Goal: Information Seeking & Learning: Learn about a topic

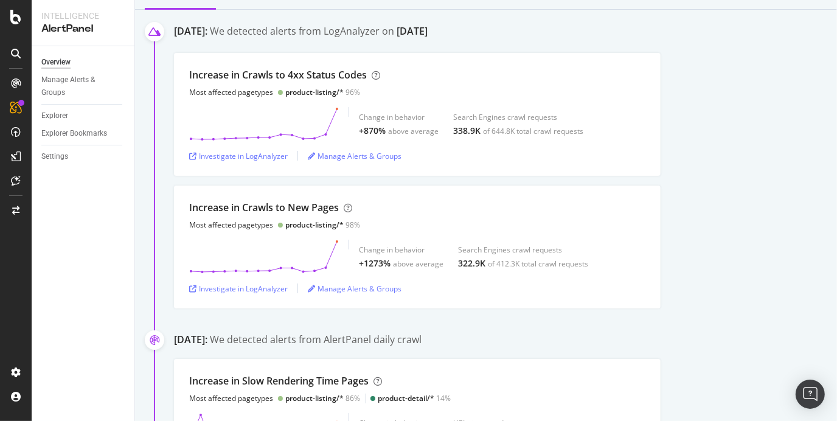
scroll to position [126, 0]
click at [249, 154] on div "Investigate in LogAnalyzer" at bounding box center [238, 154] width 99 height 10
click at [262, 291] on div "Investigate in LogAnalyzer" at bounding box center [238, 286] width 99 height 18
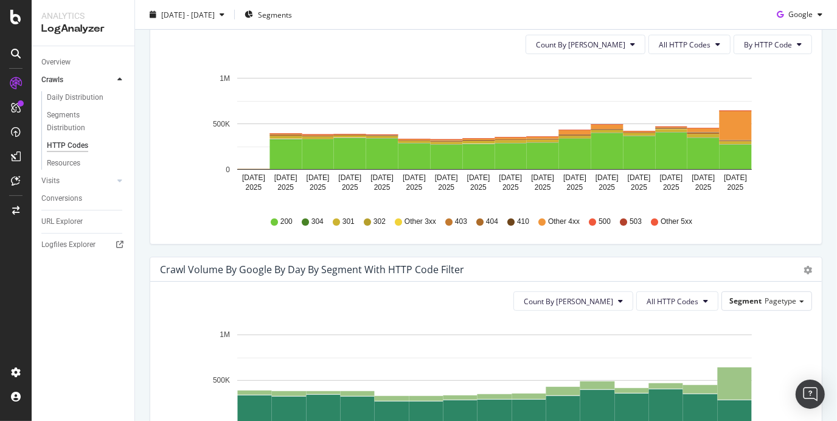
scroll to position [459, 0]
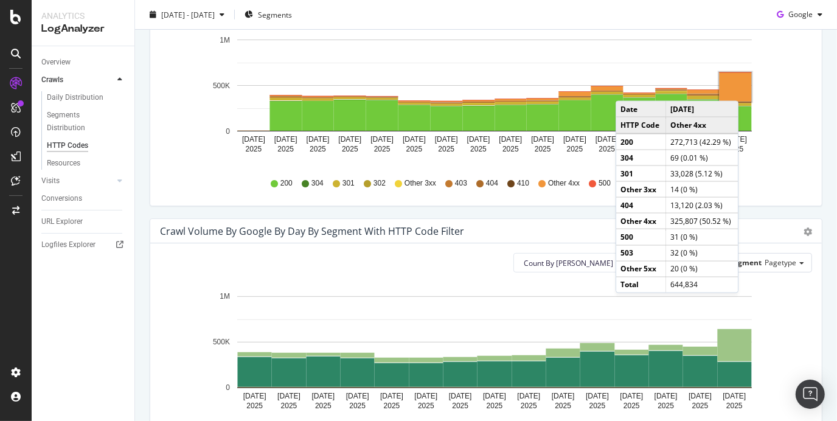
click at [742, 88] on rect "A chart." at bounding box center [736, 86] width 32 height 29
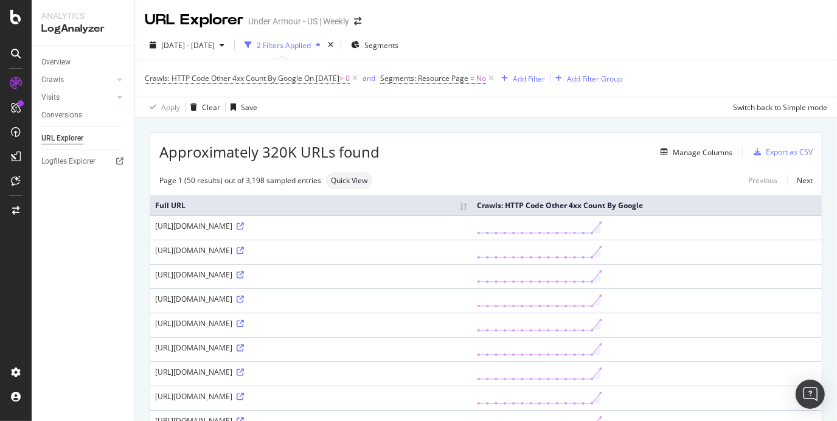
click at [467, 231] on div "[URL][DOMAIN_NAME]" at bounding box center [311, 226] width 312 height 10
click at [237, 230] on icon at bounding box center [240, 226] width 7 height 7
click at [545, 83] on div "Add Filter" at bounding box center [529, 79] width 32 height 10
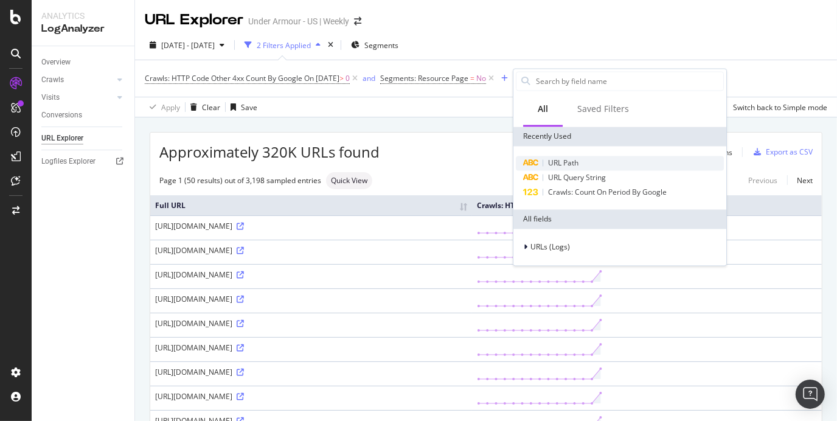
click at [589, 156] on div "URL Path" at bounding box center [620, 163] width 208 height 15
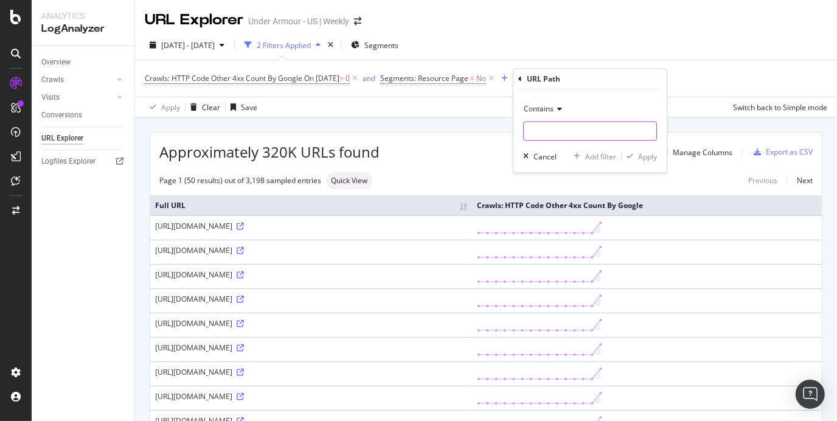
click at [582, 134] on input "text" at bounding box center [590, 131] width 133 height 19
type input "dev-ua03"
click at [547, 114] on div "Contains" at bounding box center [590, 109] width 134 height 19
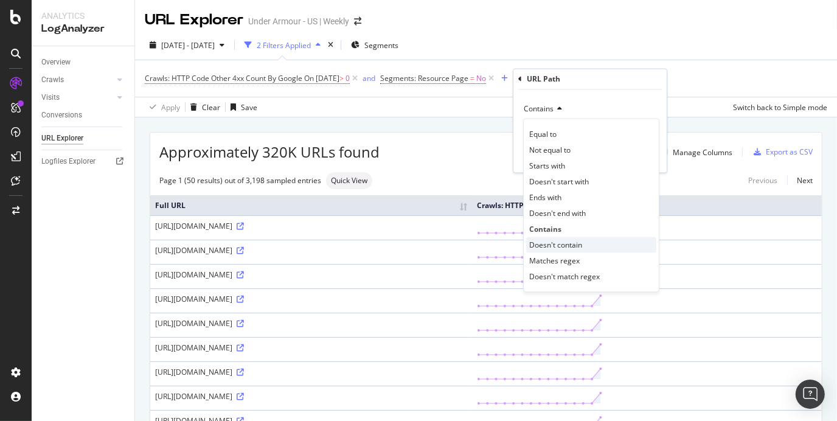
click at [546, 241] on span "Doesn't contain" at bounding box center [555, 245] width 53 height 10
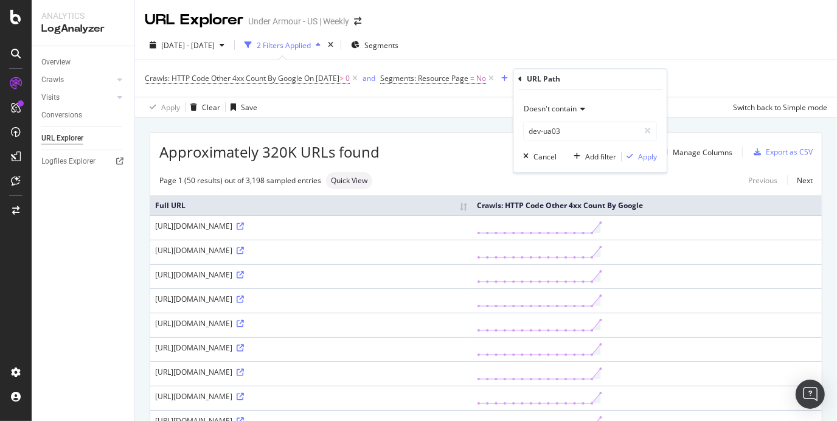
click at [643, 164] on div "Doesn't contain dev-ua03 Cancel Add filter Apply" at bounding box center [589, 131] width 153 height 83
click at [643, 158] on div "Apply" at bounding box center [647, 156] width 19 height 10
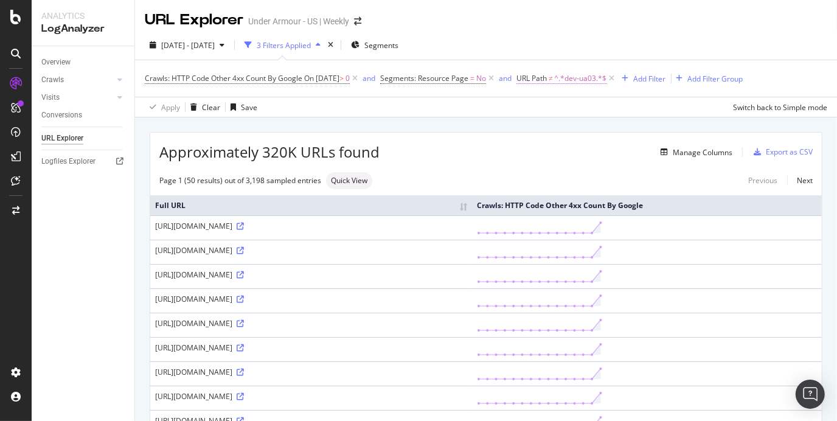
click at [594, 82] on span "^.*dev-ua03.*$" at bounding box center [581, 78] width 52 height 17
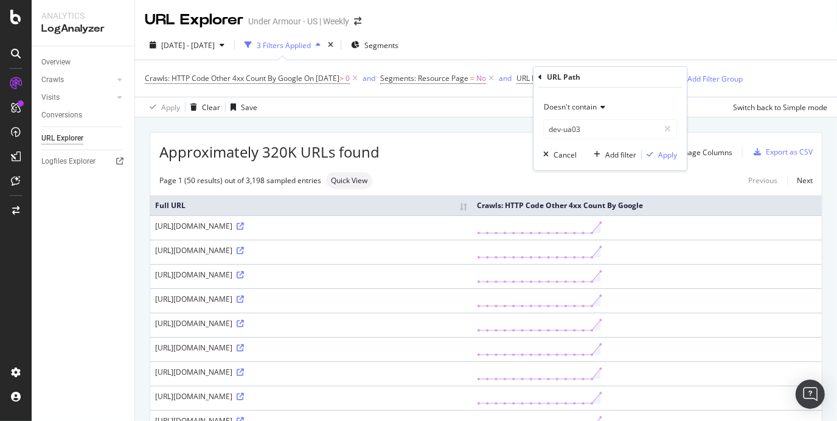
click at [594, 105] on span "Doesn't contain" at bounding box center [570, 107] width 53 height 10
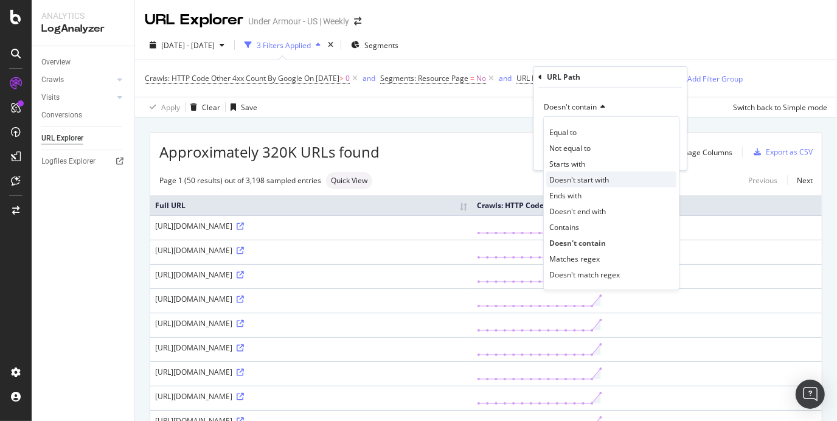
click at [579, 182] on span "Doesn't start with" at bounding box center [579, 179] width 60 height 10
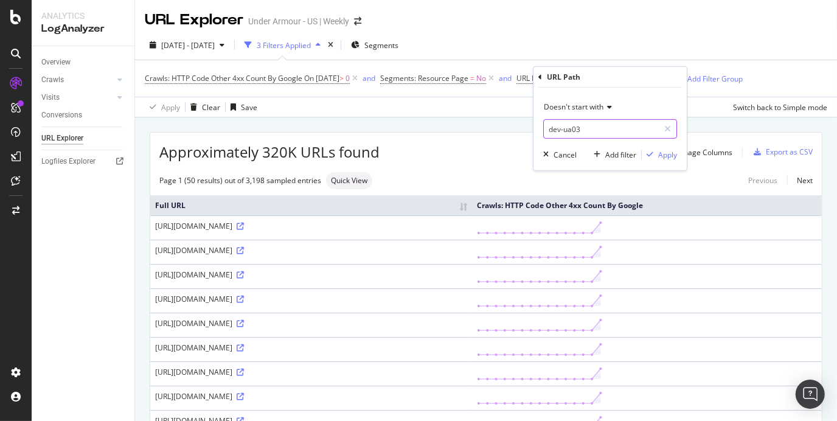
click at [548, 127] on input "dev-ua03" at bounding box center [601, 128] width 115 height 19
type input "[URL]"
click at [563, 153] on div "Cancel" at bounding box center [565, 154] width 23 height 10
click at [617, 78] on icon at bounding box center [612, 78] width 10 height 12
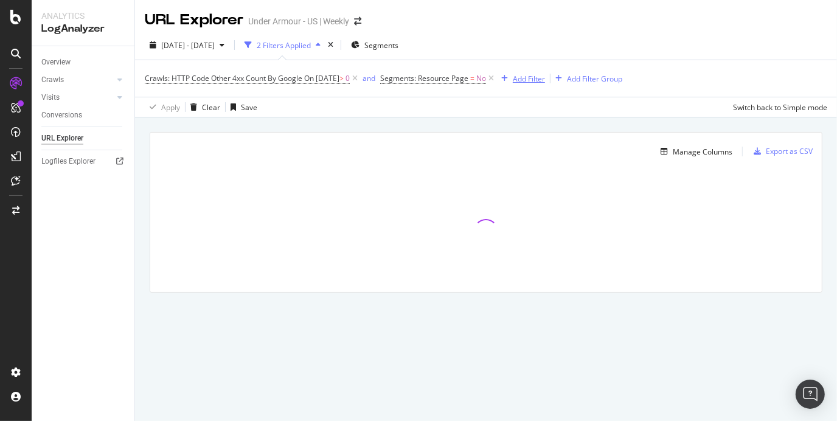
click at [540, 78] on div "Add Filter" at bounding box center [529, 79] width 32 height 10
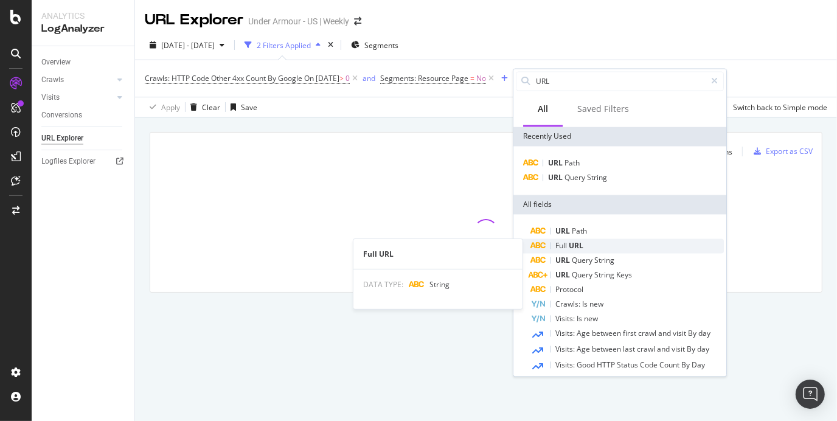
type input "URL"
click at [575, 246] on span "URL" at bounding box center [576, 245] width 15 height 10
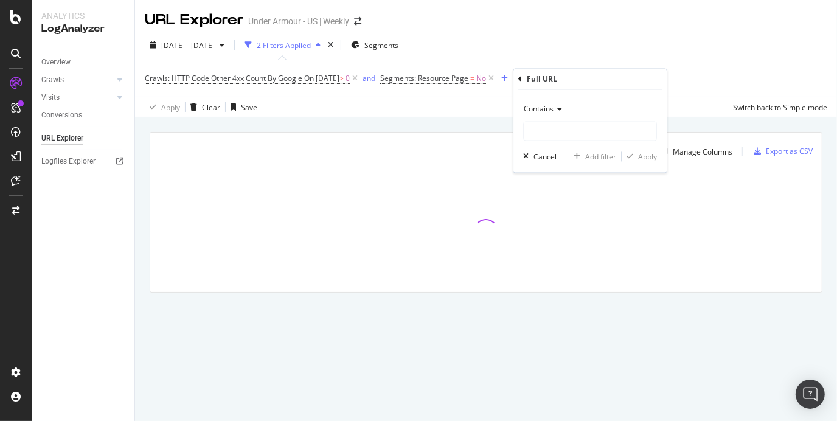
click at [551, 110] on span "Contains" at bounding box center [539, 109] width 30 height 10
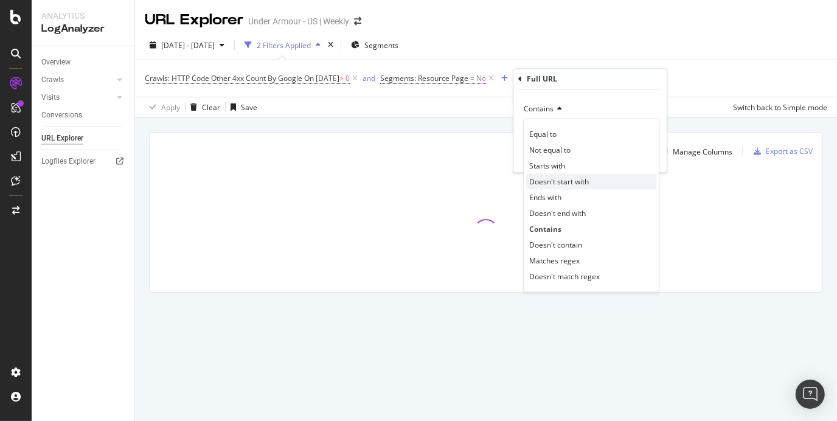
click at [562, 182] on span "Doesn't start with" at bounding box center [559, 181] width 60 height 10
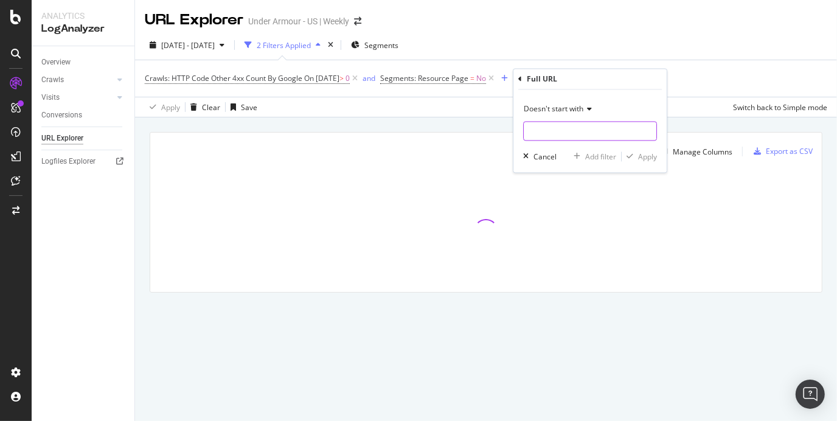
click at [579, 127] on input "text" at bounding box center [590, 131] width 133 height 19
paste input "[URL]"
type input "[URL]"
click at [653, 158] on div "Apply" at bounding box center [647, 156] width 19 height 10
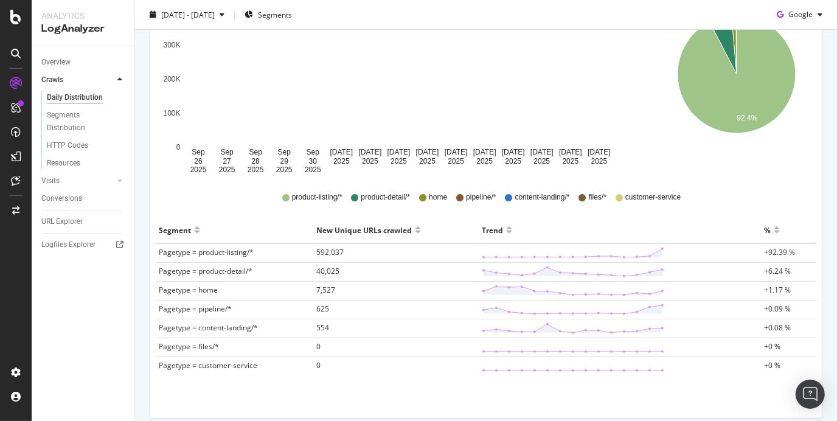
scroll to position [277, 0]
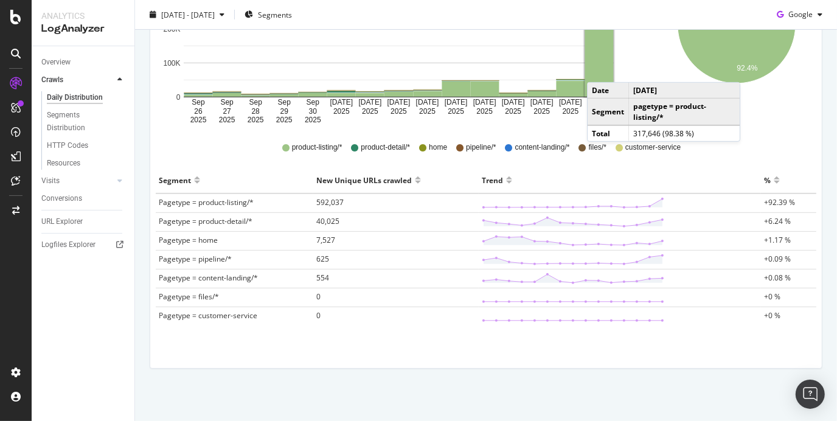
click at [599, 69] on rect "A chart." at bounding box center [599, 43] width 29 height 108
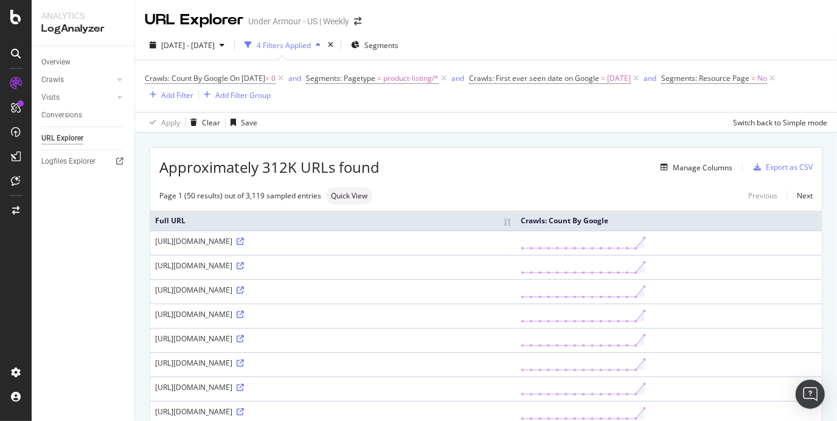
click at [572, 200] on div "Page 1 (50 results) out of 3,119 sampled entries Quick View Previous Next" at bounding box center [486, 195] width 672 height 17
click at [176, 95] on div "Add Filter" at bounding box center [177, 95] width 32 height 10
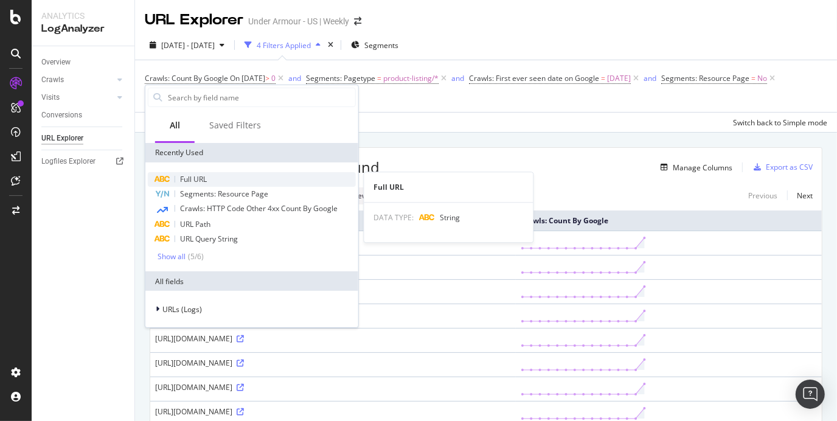
click at [220, 180] on div "Full URL" at bounding box center [252, 179] width 208 height 15
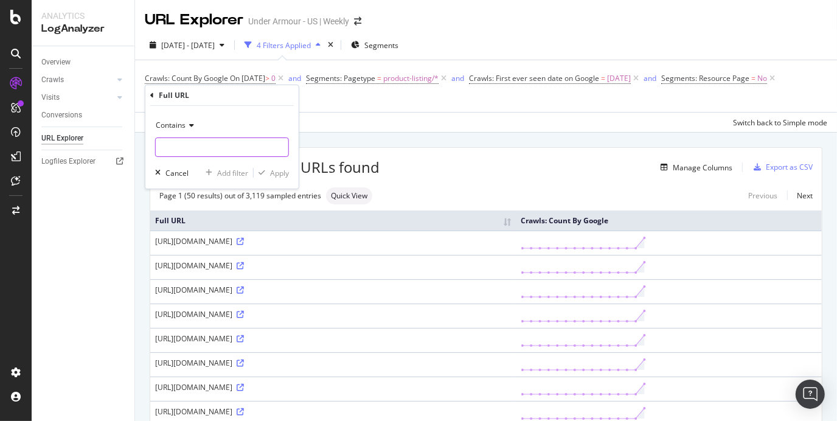
click at [234, 144] on input "text" at bounding box center [222, 146] width 133 height 19
type input "[URL]"
click at [276, 173] on div "Apply" at bounding box center [279, 173] width 19 height 10
